Goal: Information Seeking & Learning: Check status

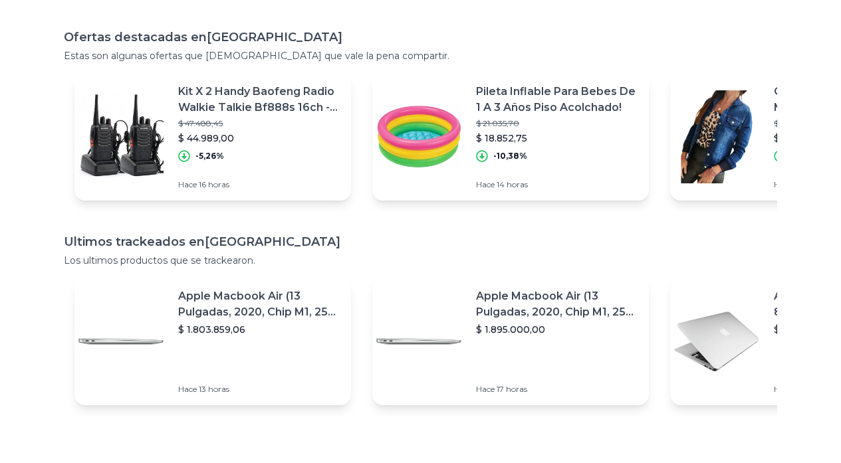
scroll to position [133, 0]
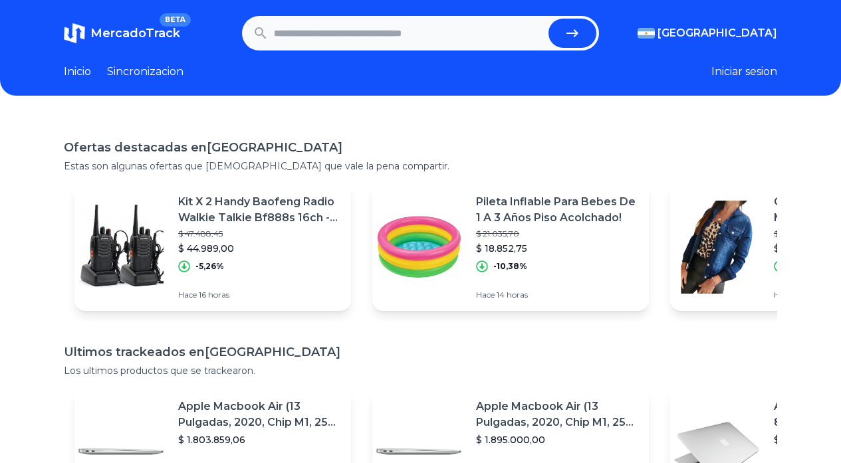
click at [403, 39] on input "text" at bounding box center [408, 33] width 269 height 29
type input "********"
click at [548, 19] on button "submit" at bounding box center [572, 33] width 48 height 29
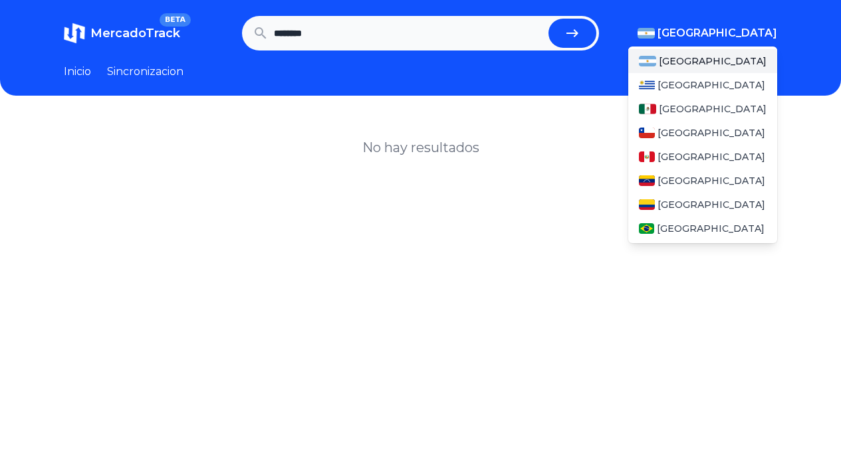
click at [730, 37] on button "[GEOGRAPHIC_DATA]" at bounding box center [707, 33] width 140 height 16
click at [700, 103] on span "[GEOGRAPHIC_DATA]" at bounding box center [713, 108] width 108 height 13
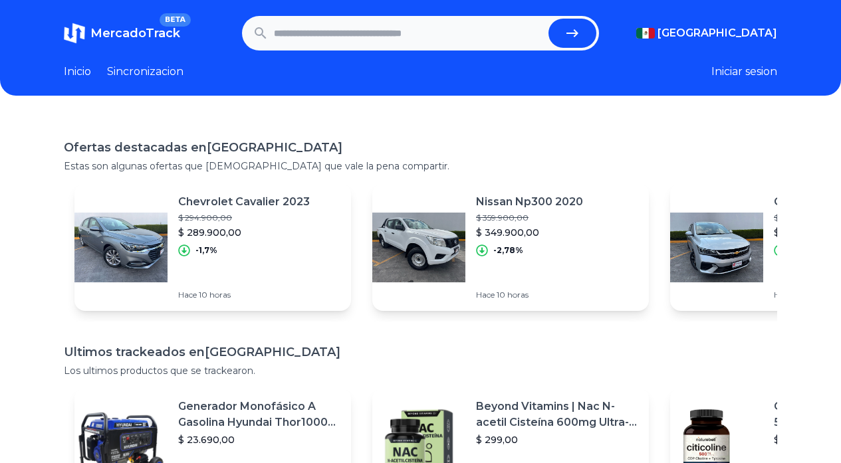
click at [577, 41] on icon "submit" at bounding box center [572, 33] width 16 height 16
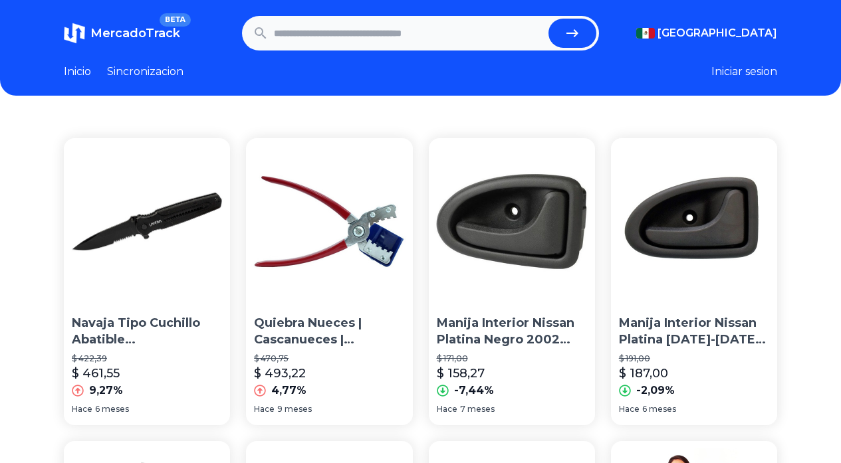
click at [449, 36] on input "text" at bounding box center [408, 33] width 269 height 29
type input "********"
click at [548, 19] on button "submit" at bounding box center [572, 33] width 48 height 29
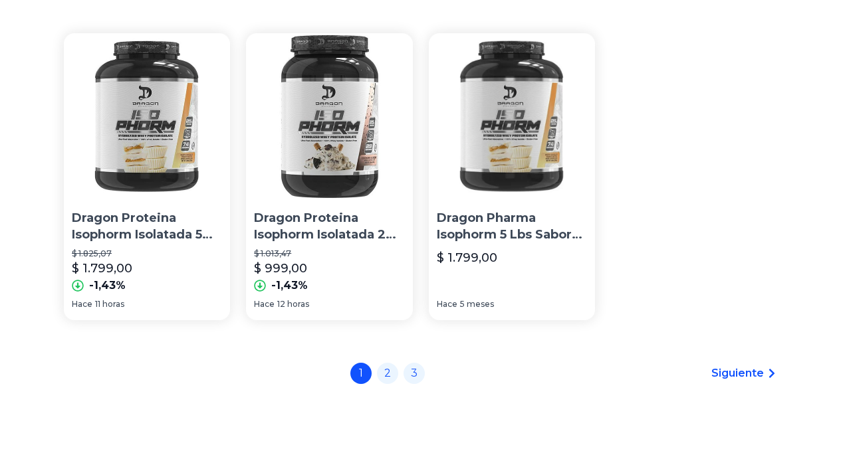
scroll to position [133, 0]
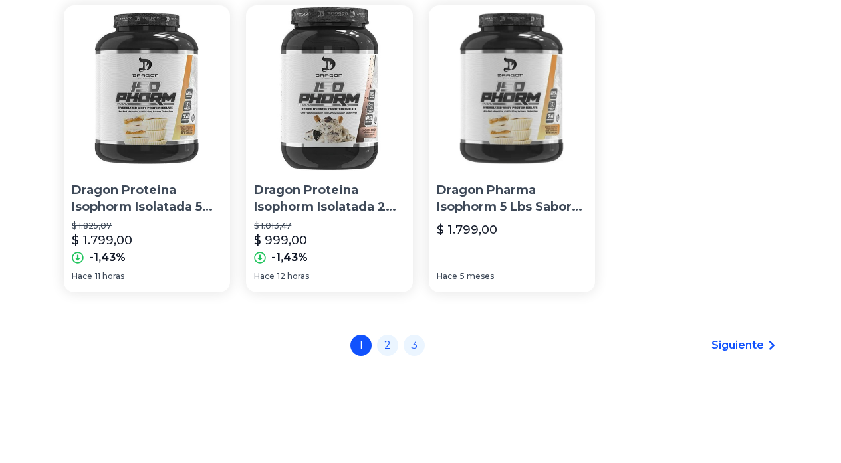
click at [774, 338] on link "Siguiente" at bounding box center [744, 346] width 66 height 16
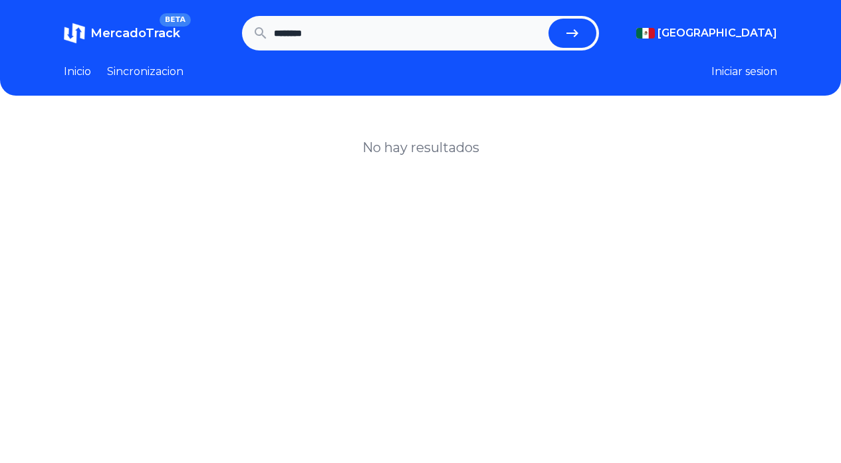
drag, startPoint x: 339, startPoint y: 45, endPoint x: 354, endPoint y: 40, distance: 15.6
click at [339, 45] on input "********" at bounding box center [408, 33] width 269 height 29
click at [580, 28] on icon "submit" at bounding box center [572, 33] width 16 height 16
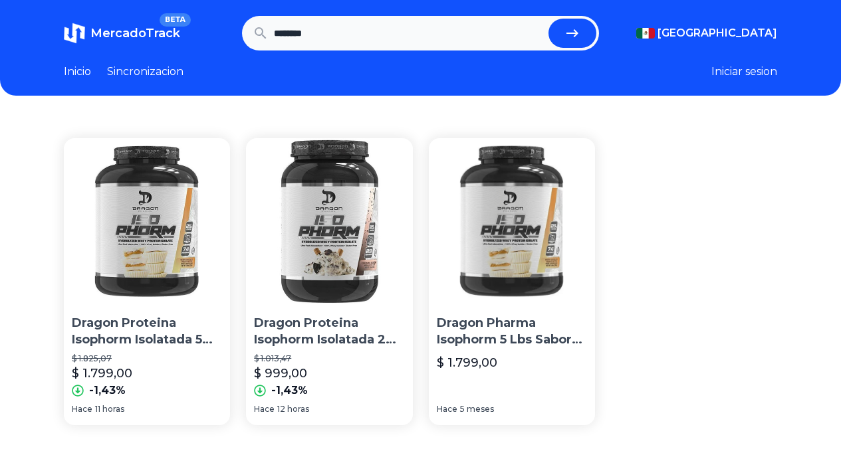
click at [132, 199] on img at bounding box center [147, 221] width 166 height 166
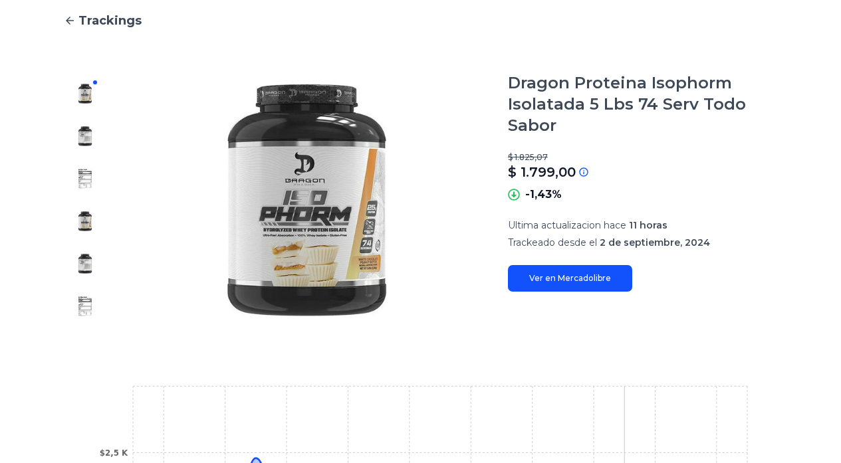
scroll to position [126, 0]
